Goal: Task Accomplishment & Management: Manage account settings

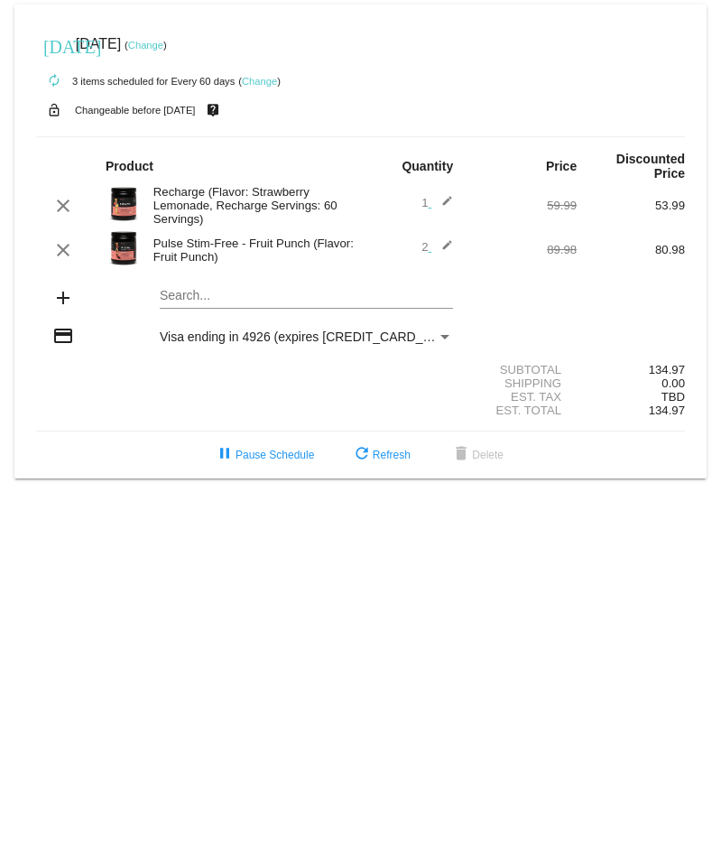
click at [179, 299] on mat-card "[DATE] [DATE] ( Change ) autorenew 3 items scheduled for Every 60 days ( Change…" at bounding box center [360, 242] width 692 height 474
click at [236, 301] on mat-card "[DATE] [DATE] ( Change ) autorenew 3 items scheduled for Every 60 days ( Change…" at bounding box center [360, 242] width 692 height 474
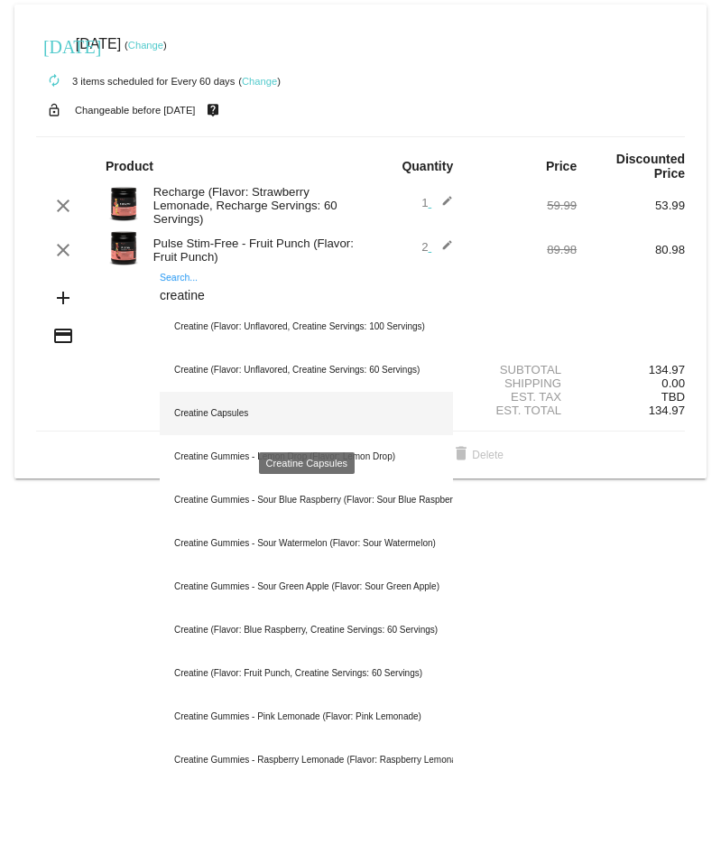
type input "creatine"
click at [209, 415] on div "Creatine Capsules" at bounding box center [306, 413] width 293 height 43
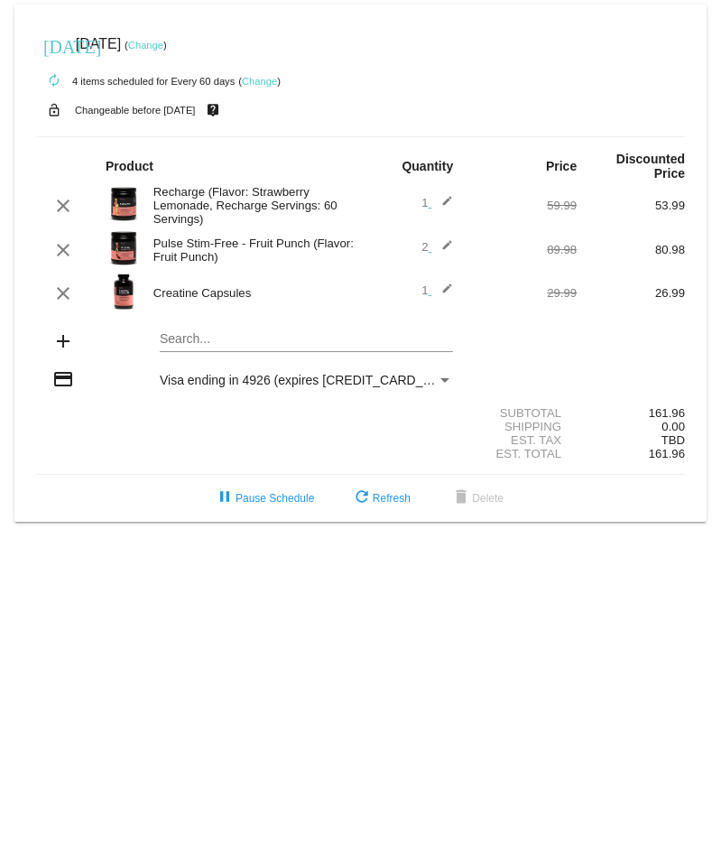
click at [123, 292] on img at bounding box center [124, 291] width 36 height 36
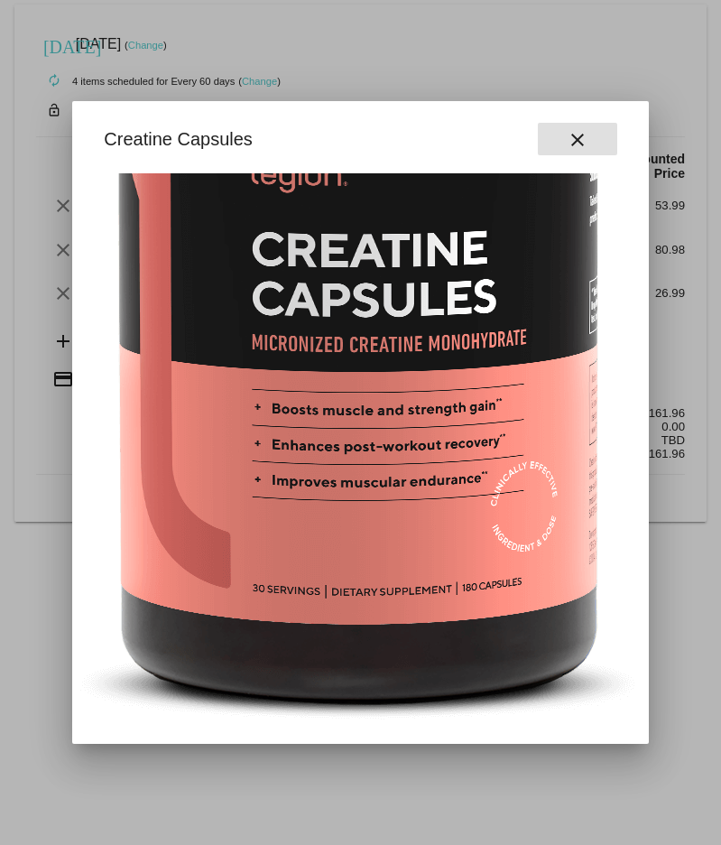
scroll to position [356, 190]
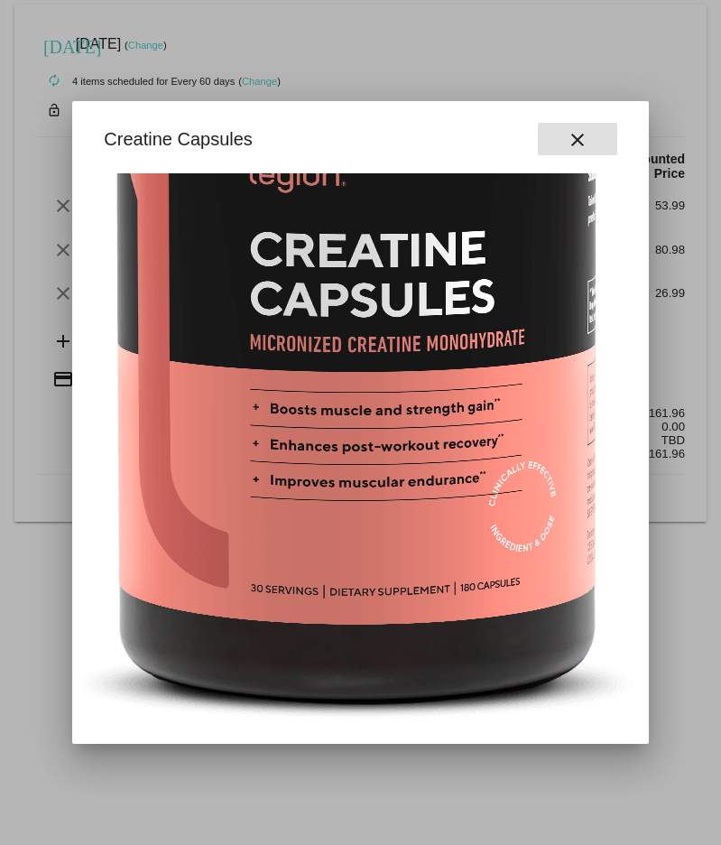
click at [584, 129] on mat-icon "close" at bounding box center [578, 140] width 22 height 22
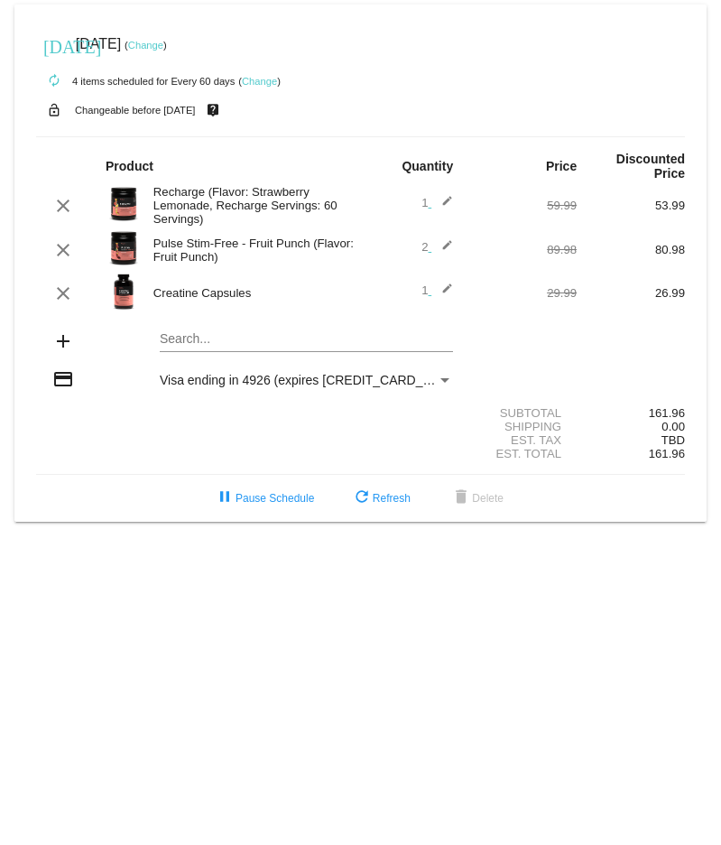
click at [447, 290] on mat-icon "edit" at bounding box center [442, 293] width 22 height 22
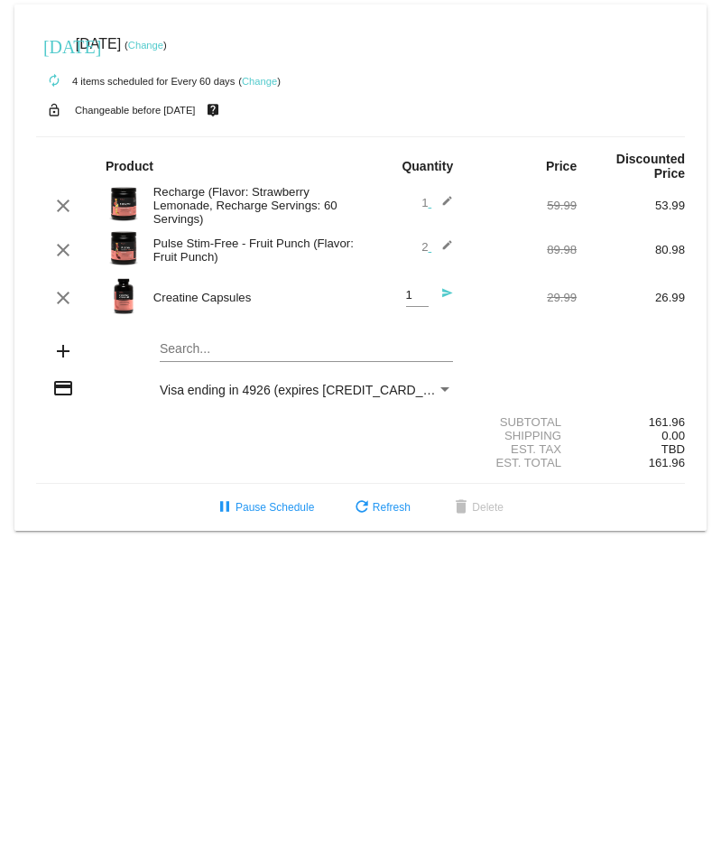
type input "2"
click at [424, 295] on input "2" at bounding box center [417, 296] width 23 height 14
click at [447, 301] on mat-icon "send" at bounding box center [442, 298] width 22 height 22
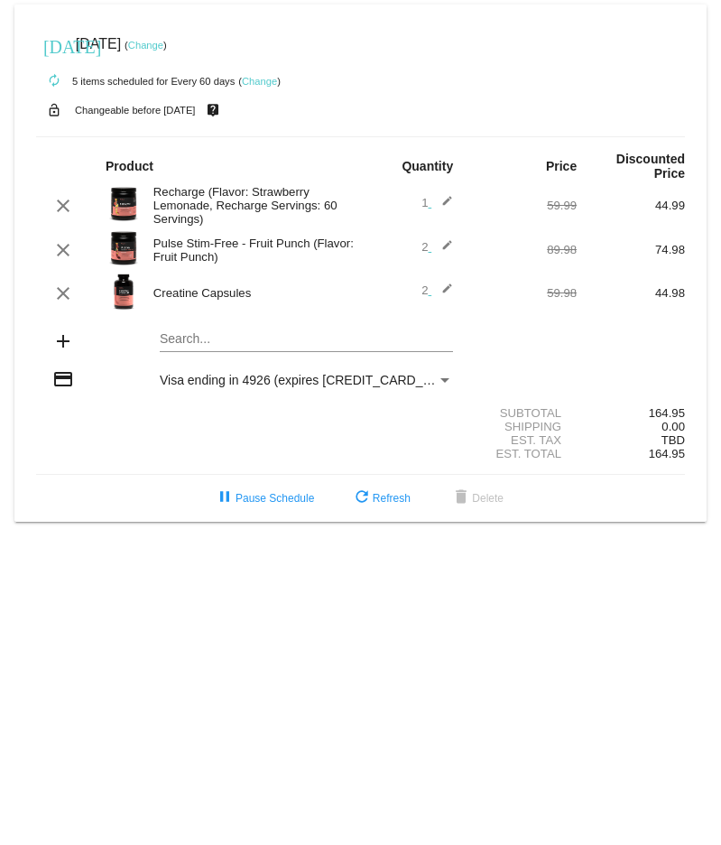
click at [449, 250] on mat-icon "edit" at bounding box center [442, 250] width 22 height 22
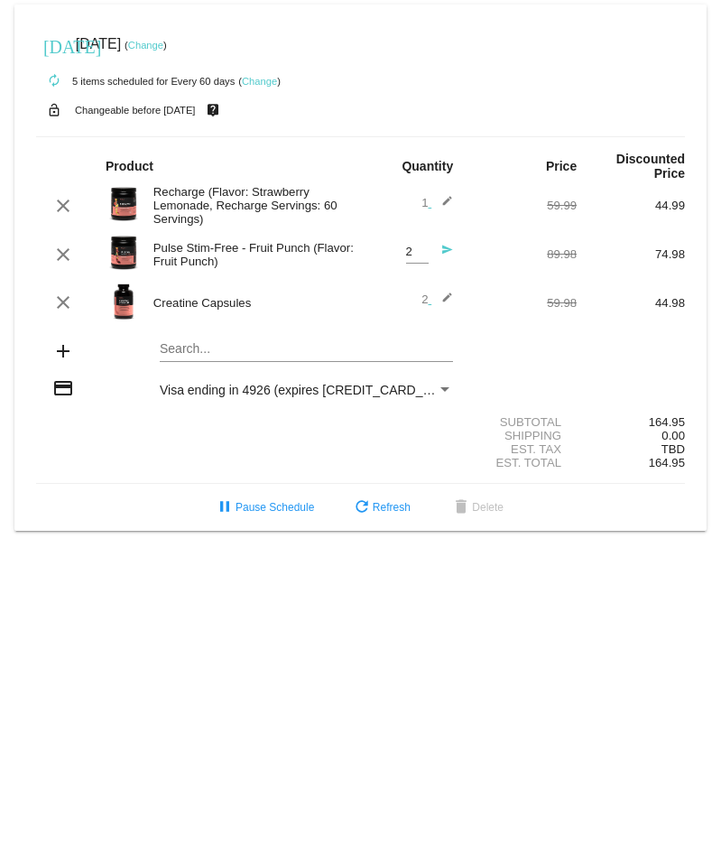
type input "1"
click at [422, 259] on input "1" at bounding box center [417, 252] width 23 height 14
click at [445, 253] on mat-icon "send" at bounding box center [442, 255] width 22 height 22
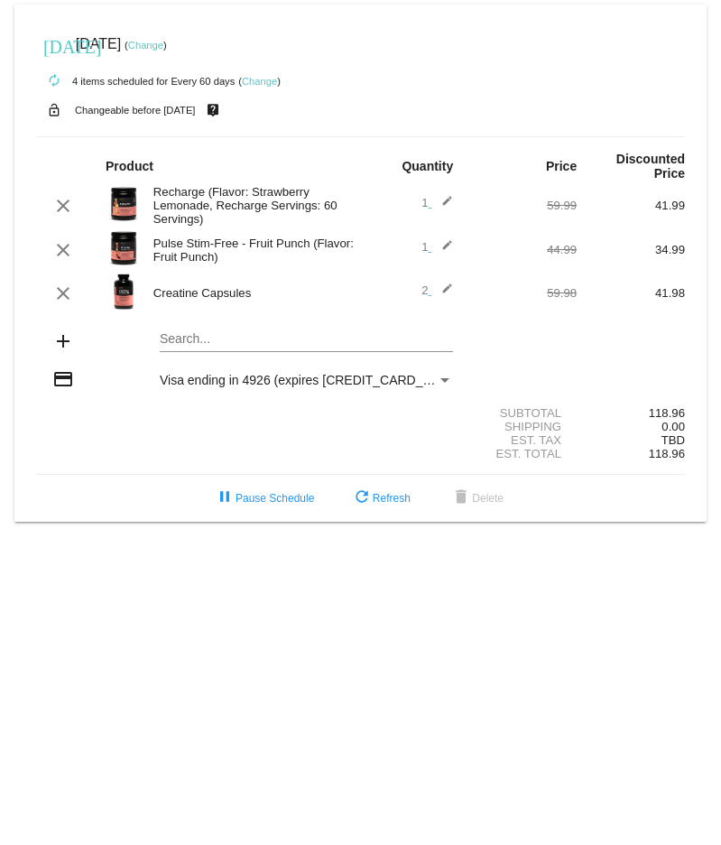
click at [163, 45] on link "Change" at bounding box center [145, 45] width 35 height 11
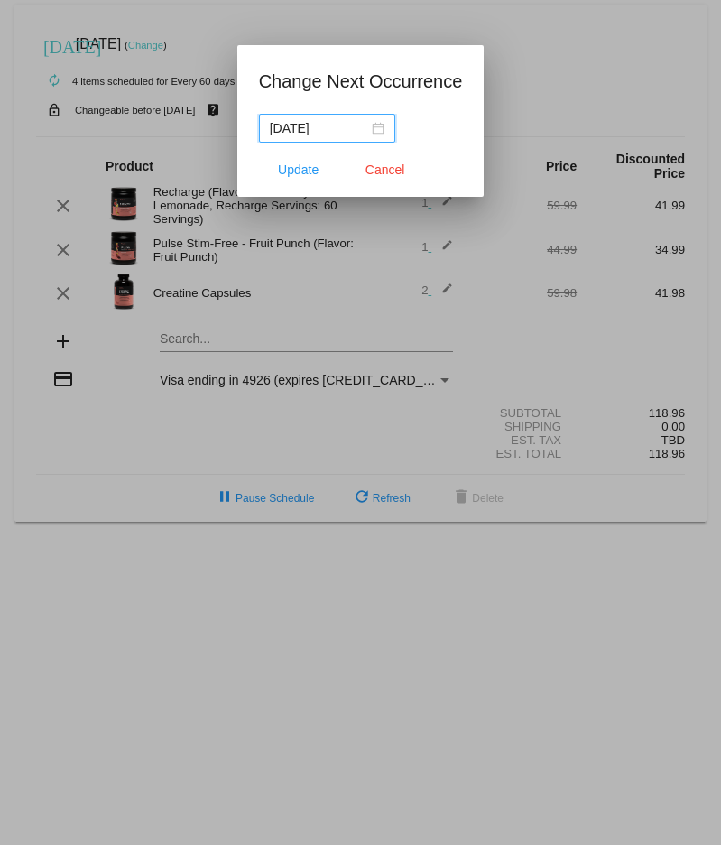
click at [367, 127] on div "[DATE]" at bounding box center [327, 128] width 115 height 20
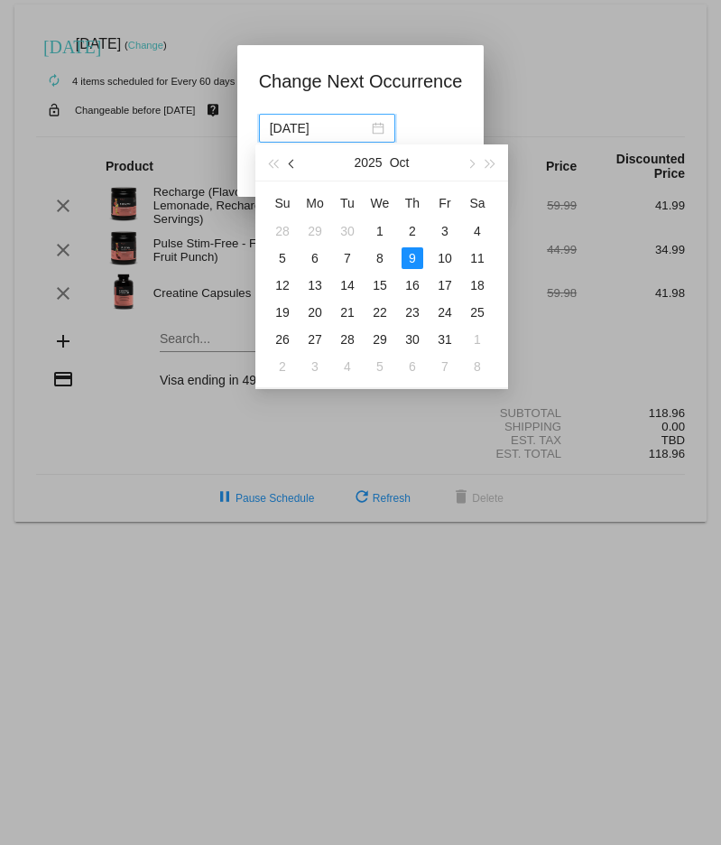
click at [292, 164] on span "button" at bounding box center [293, 164] width 9 height 9
click at [383, 310] on div "24" at bounding box center [380, 312] width 22 height 22
type input "[DATE]"
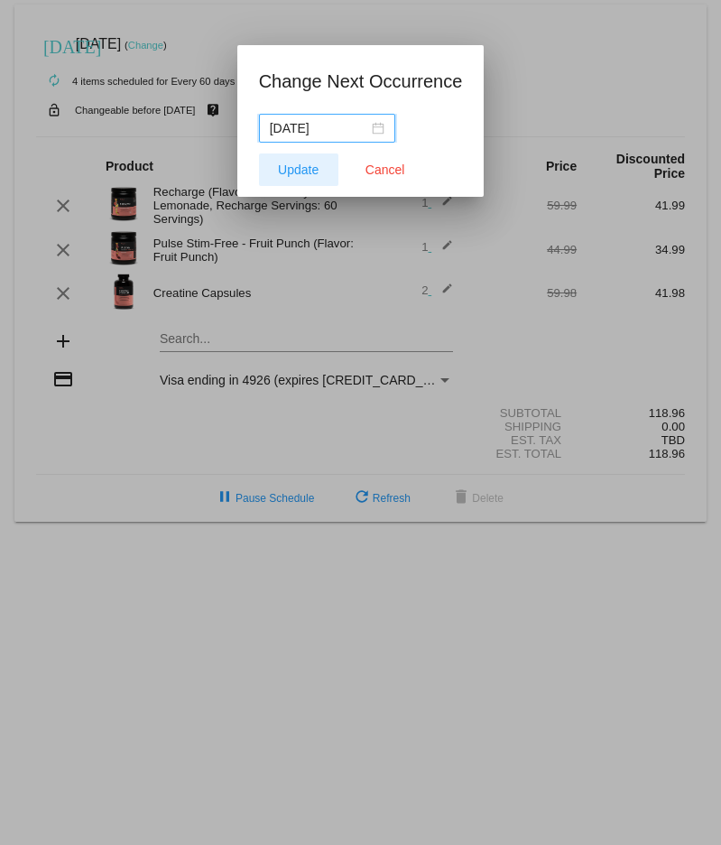
click at [301, 168] on span "Update" at bounding box center [298, 169] width 41 height 14
